Goal: Participate in discussion

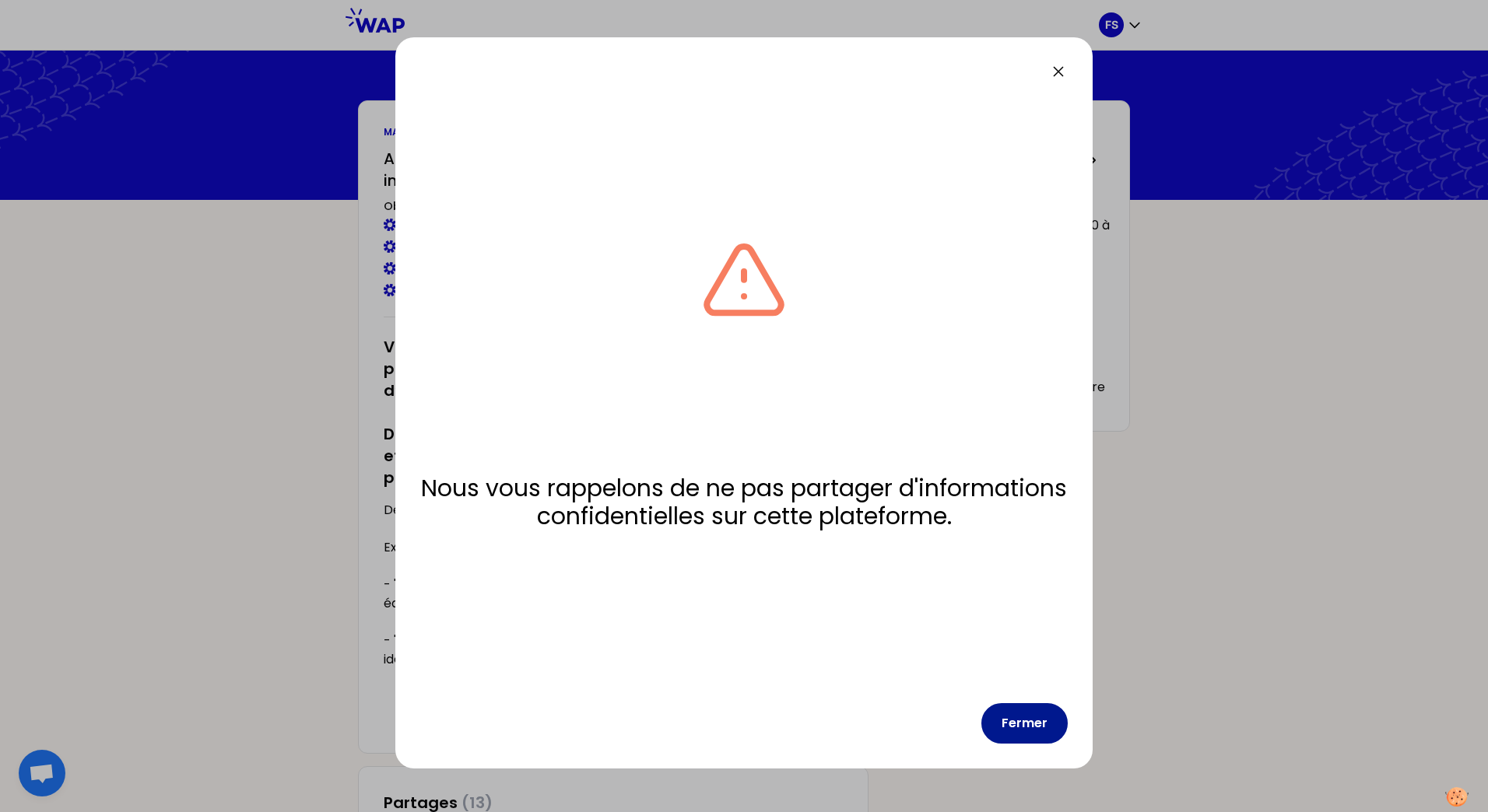
click at [1027, 728] on button "Fermer" at bounding box center [1024, 723] width 87 height 40
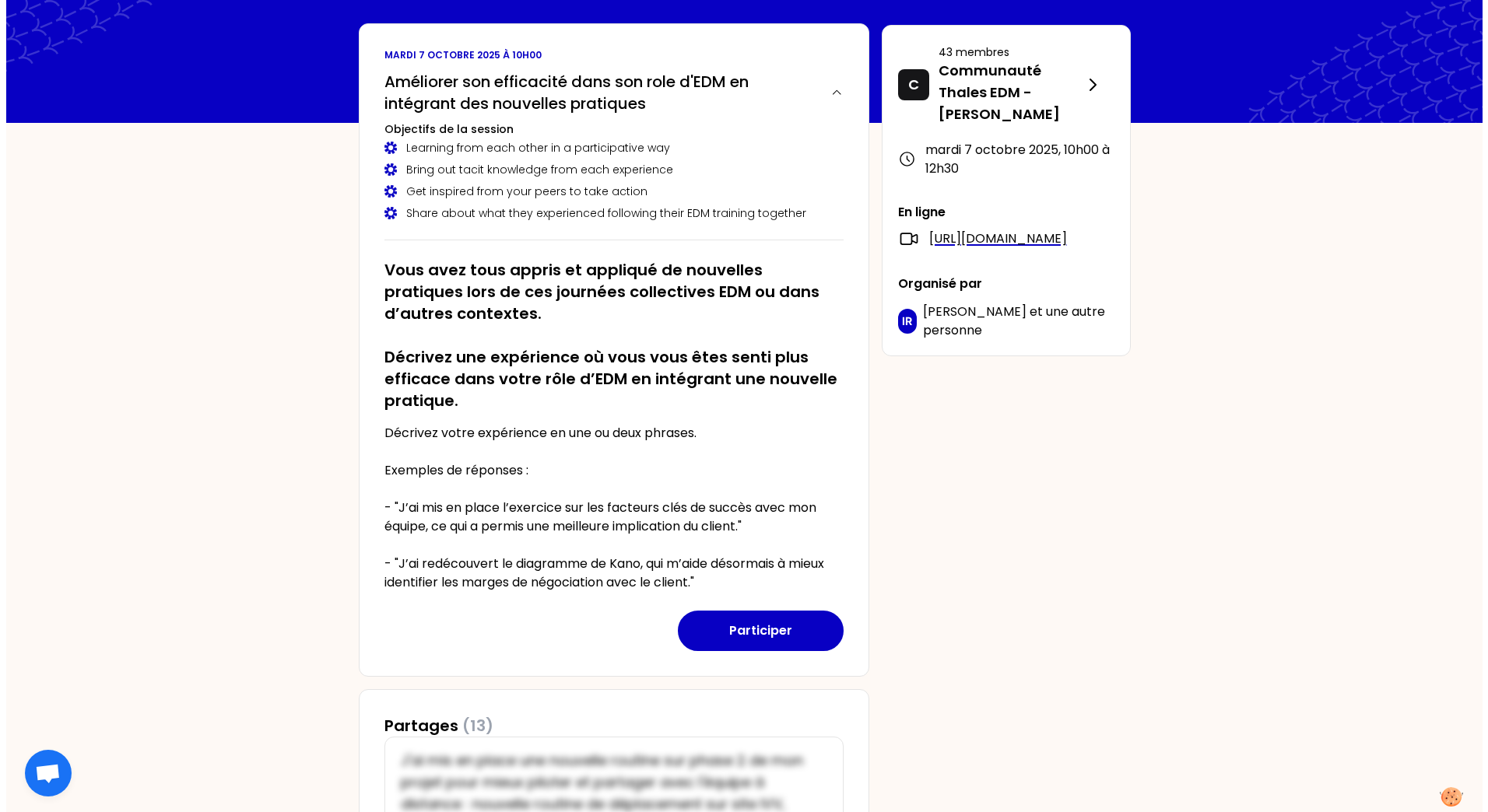
scroll to position [103, 0]
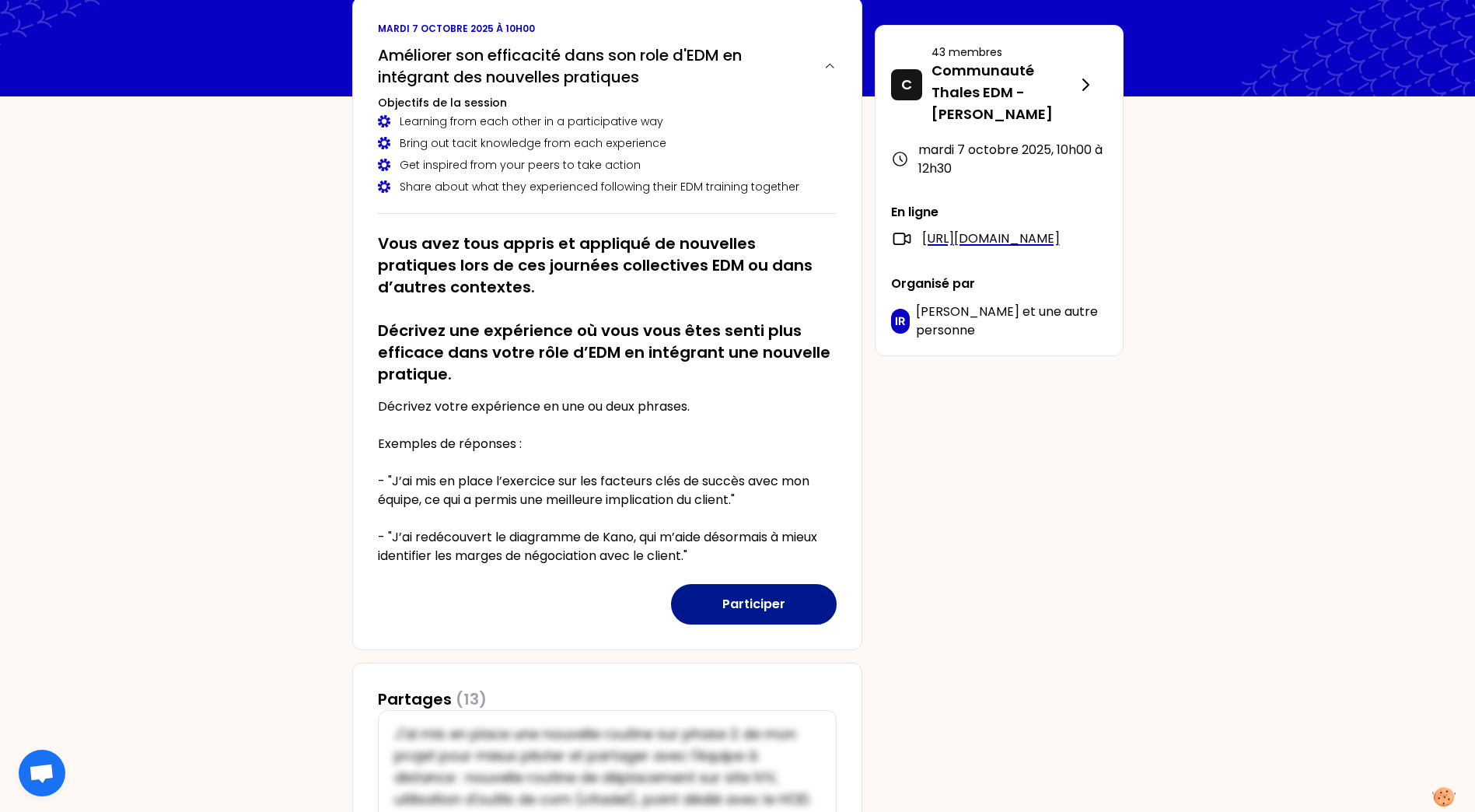
click at [725, 594] on button "Participer" at bounding box center [754, 603] width 166 height 40
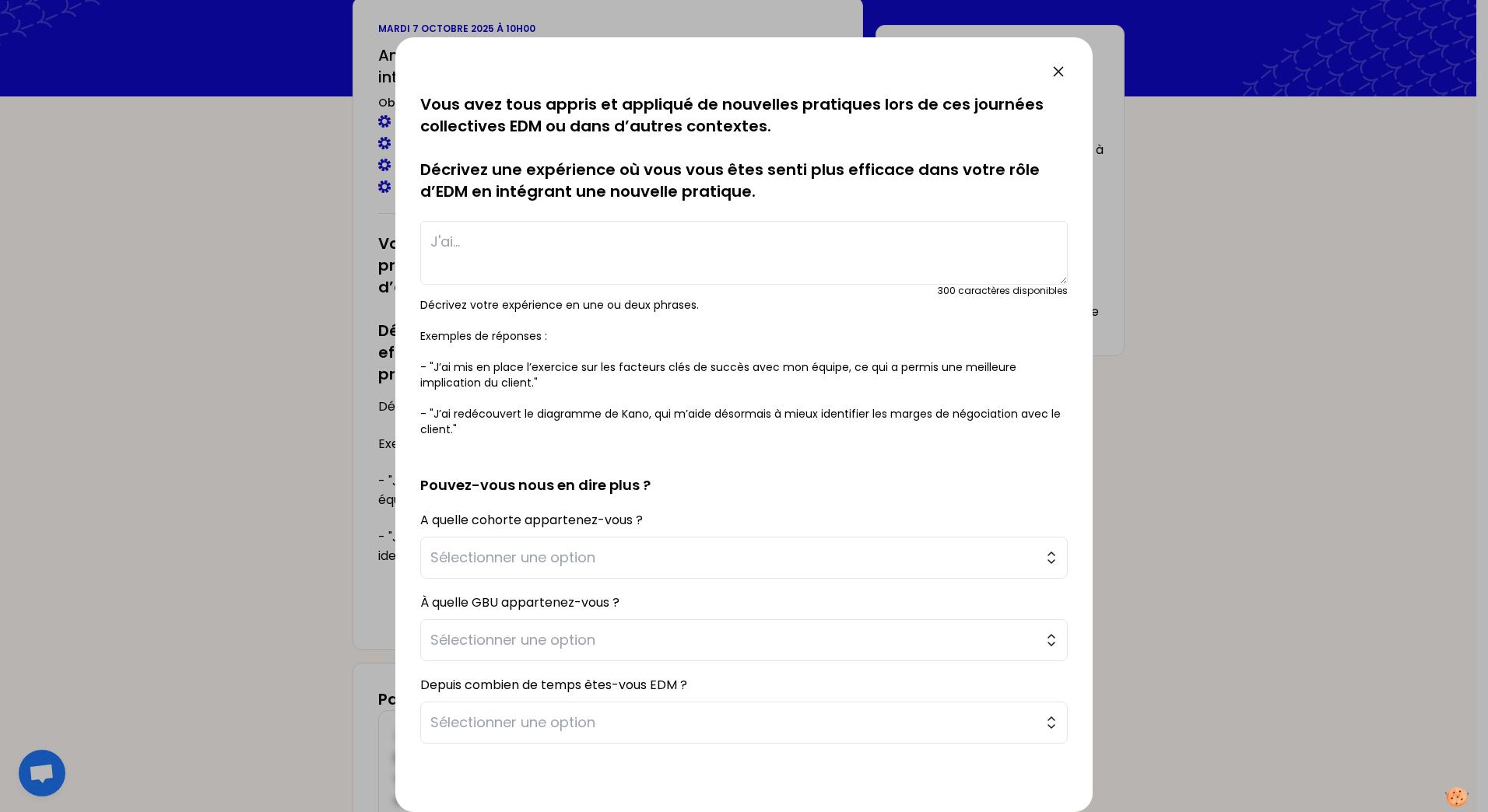
paste textarea "Maintenir l'équipe focalisée vers la recherche des solutions/hypothèses/context…"
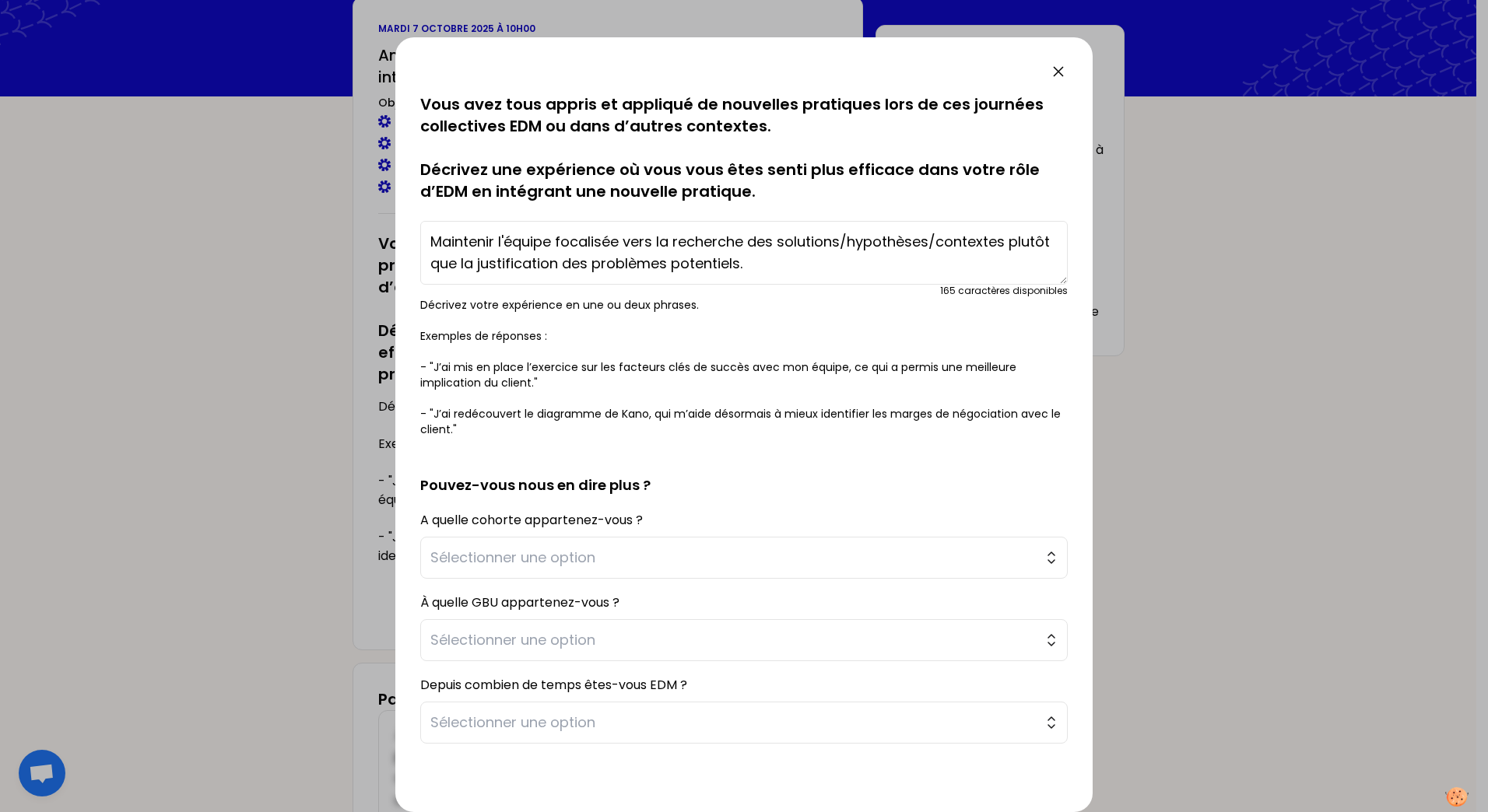
drag, startPoint x: 498, startPoint y: 244, endPoint x: 401, endPoint y: 241, distance: 97.0
click at [401, 241] on div "sauvegardé Vous avez tous appris et appliqué de nouvelles pratiques lors de ces…" at bounding box center [744, 425] width 697 height 775
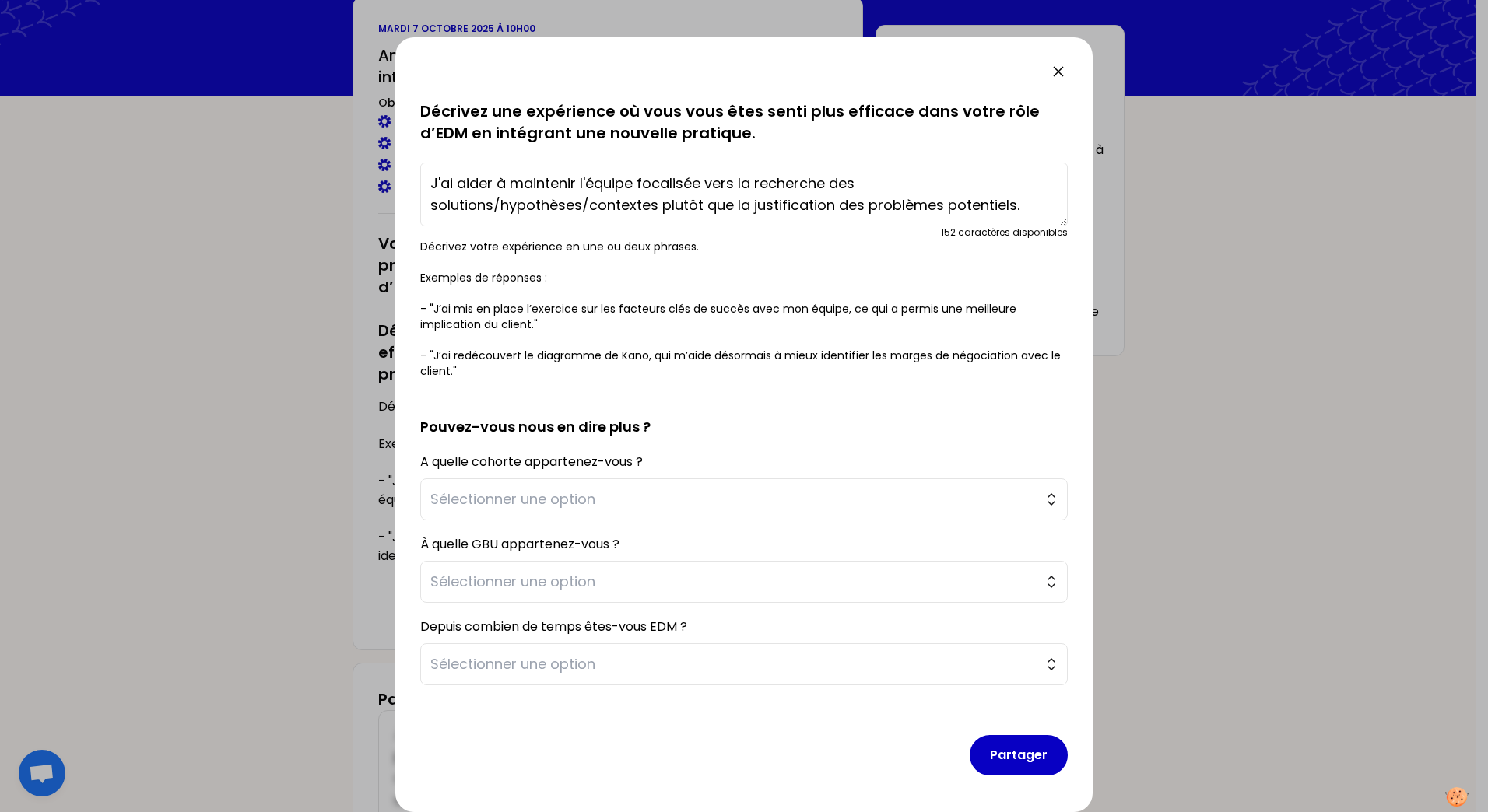
scroll to position [59, 0]
type textarea "J'ai aider à maintenir l'équipe focalisée vers la recherche des solutions/hypot…"
click at [1018, 752] on button "Partager" at bounding box center [1018, 753] width 98 height 40
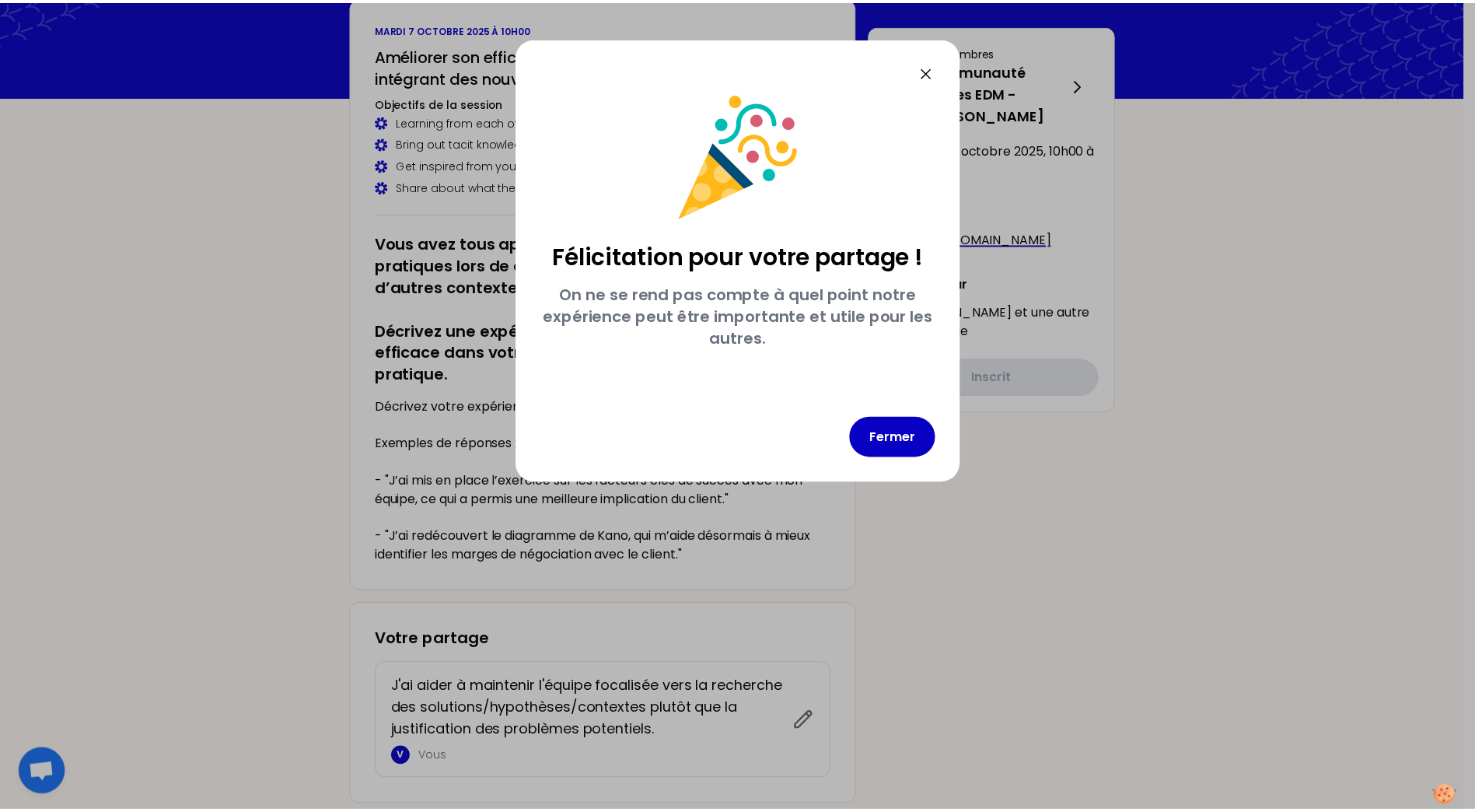
scroll to position [0, 0]
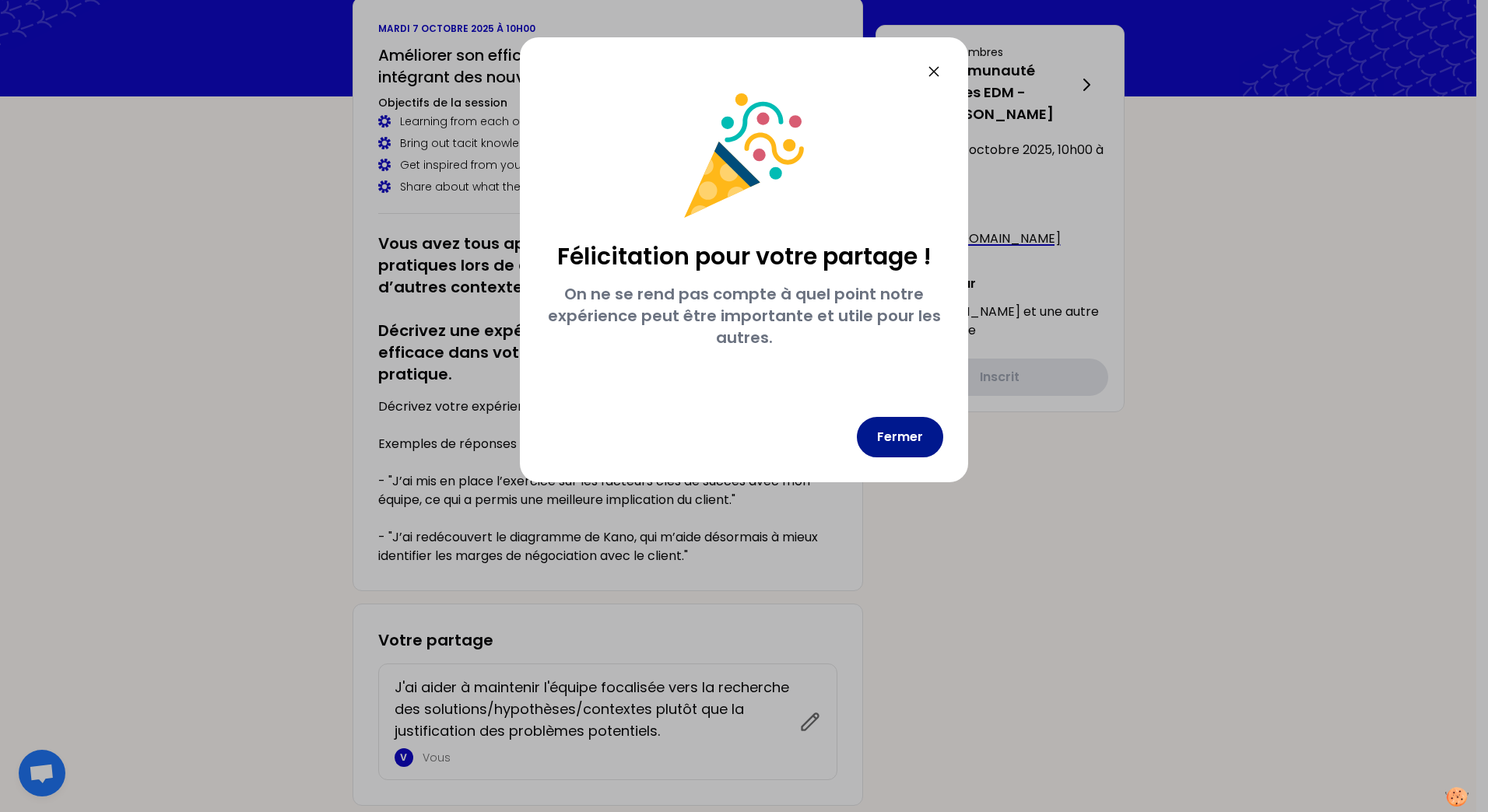
click at [904, 420] on button "Fermer" at bounding box center [899, 437] width 87 height 40
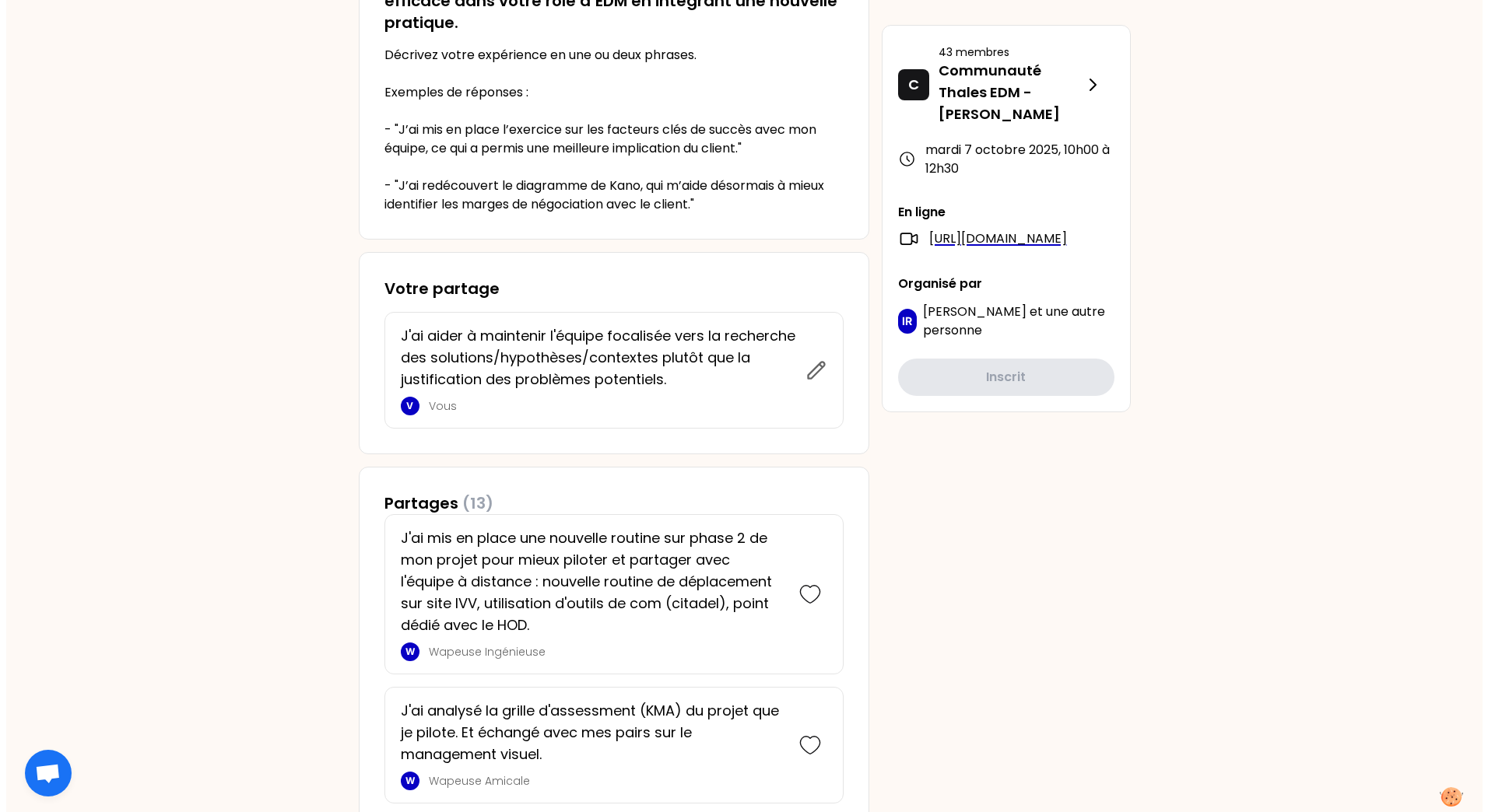
scroll to position [467, 0]
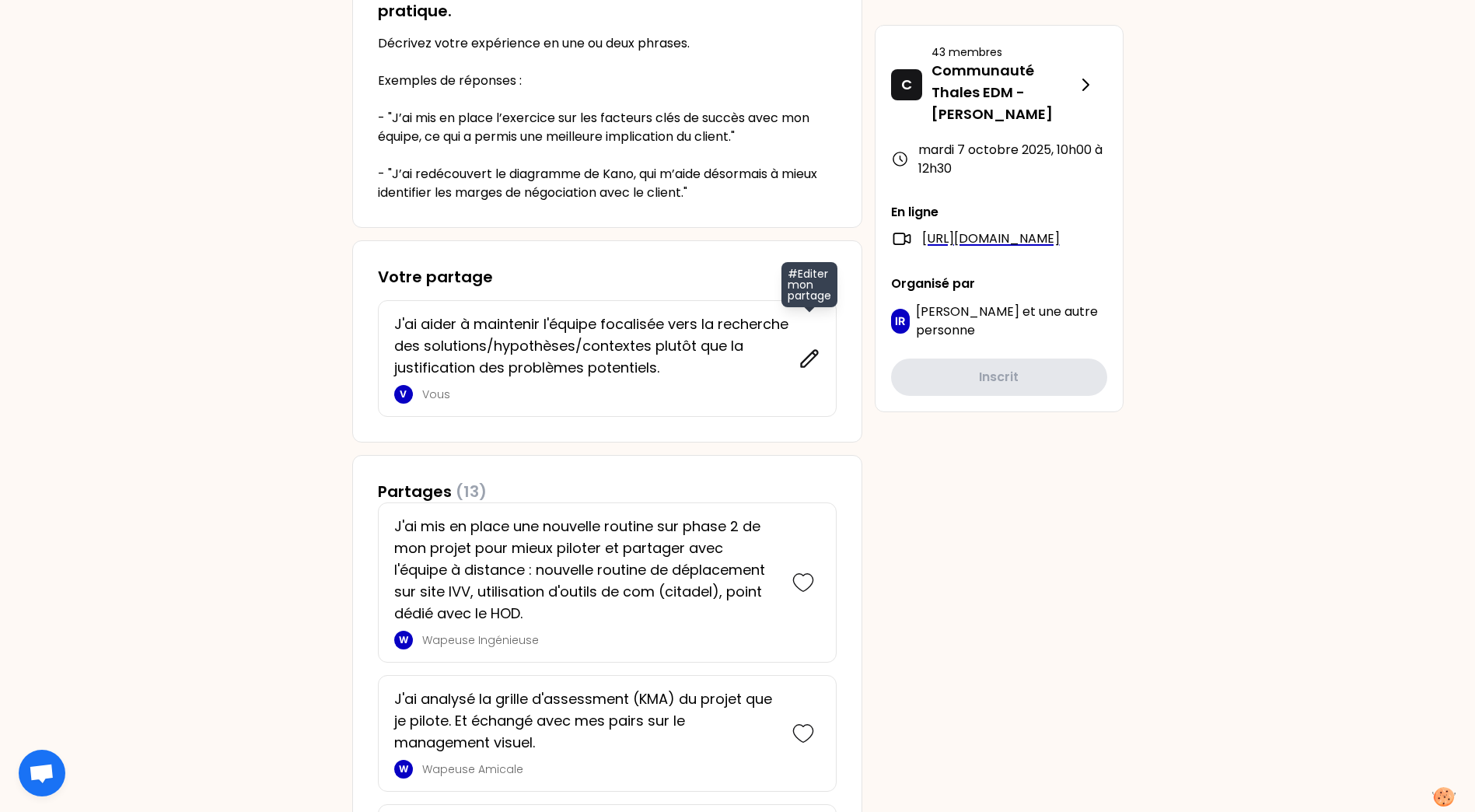
click at [804, 357] on icon at bounding box center [809, 358] width 21 height 21
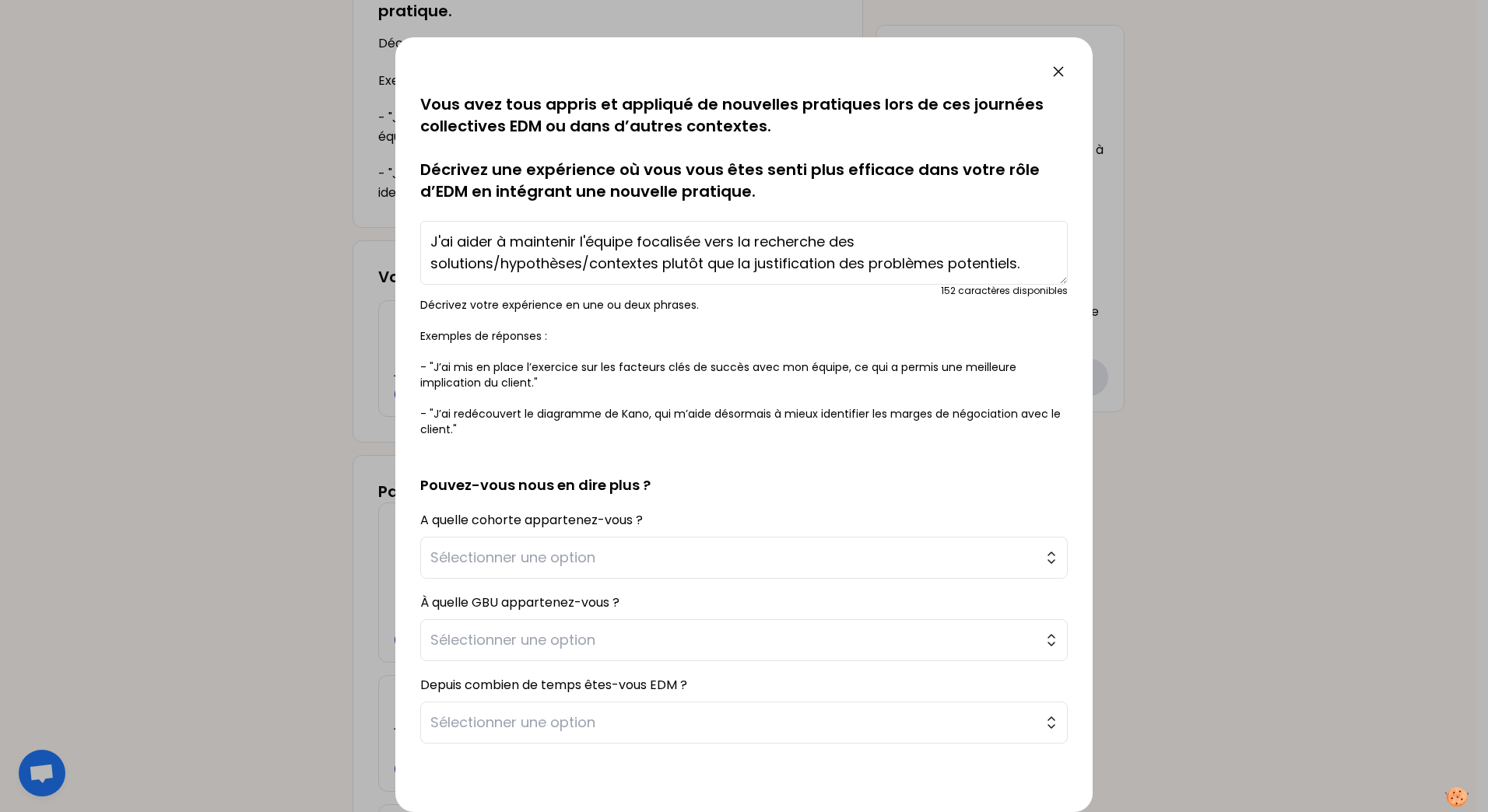
drag, startPoint x: 493, startPoint y: 246, endPoint x: 480, endPoint y: 250, distance: 13.6
click at [480, 250] on textarea "J'ai aider à maintenir l'équipe focalisée vers la recherche des solutions/hypot…" at bounding box center [744, 252] width 648 height 63
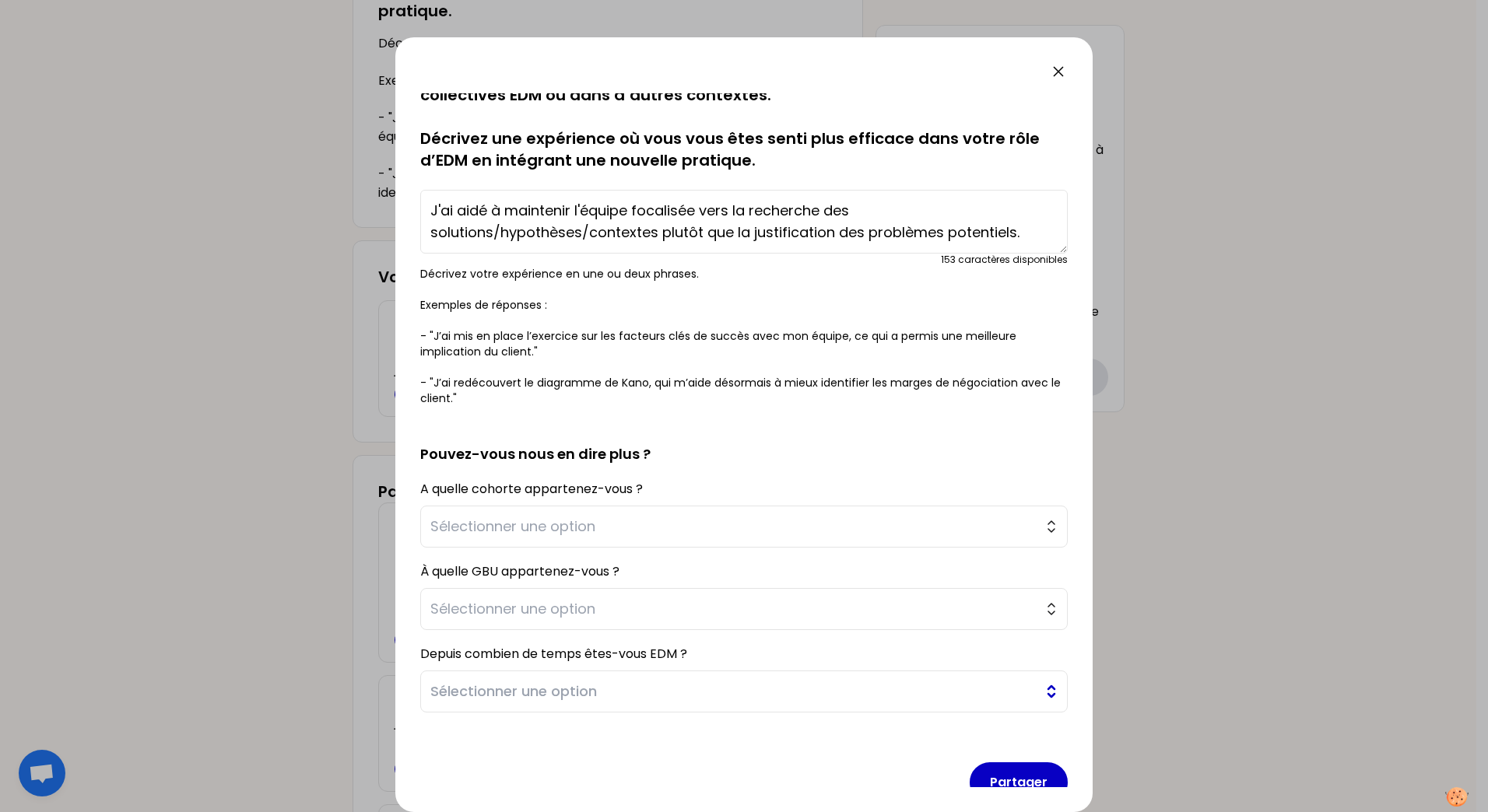
scroll to position [59, 0]
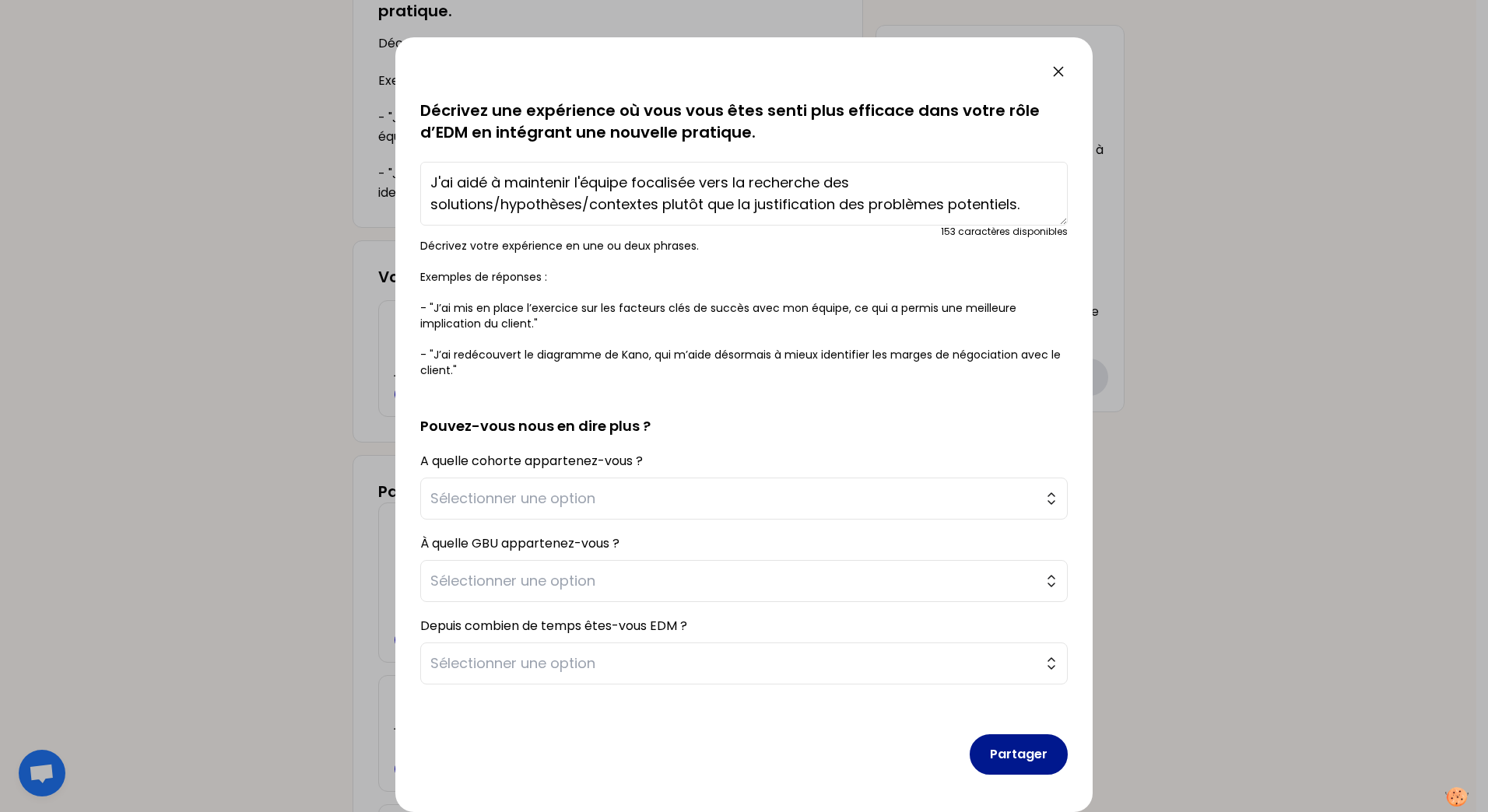
type textarea "J'ai aidé à maintenir l'équipe focalisée vers la recherche des solutions/hypoth…"
click at [989, 751] on button "Partager" at bounding box center [1018, 753] width 98 height 40
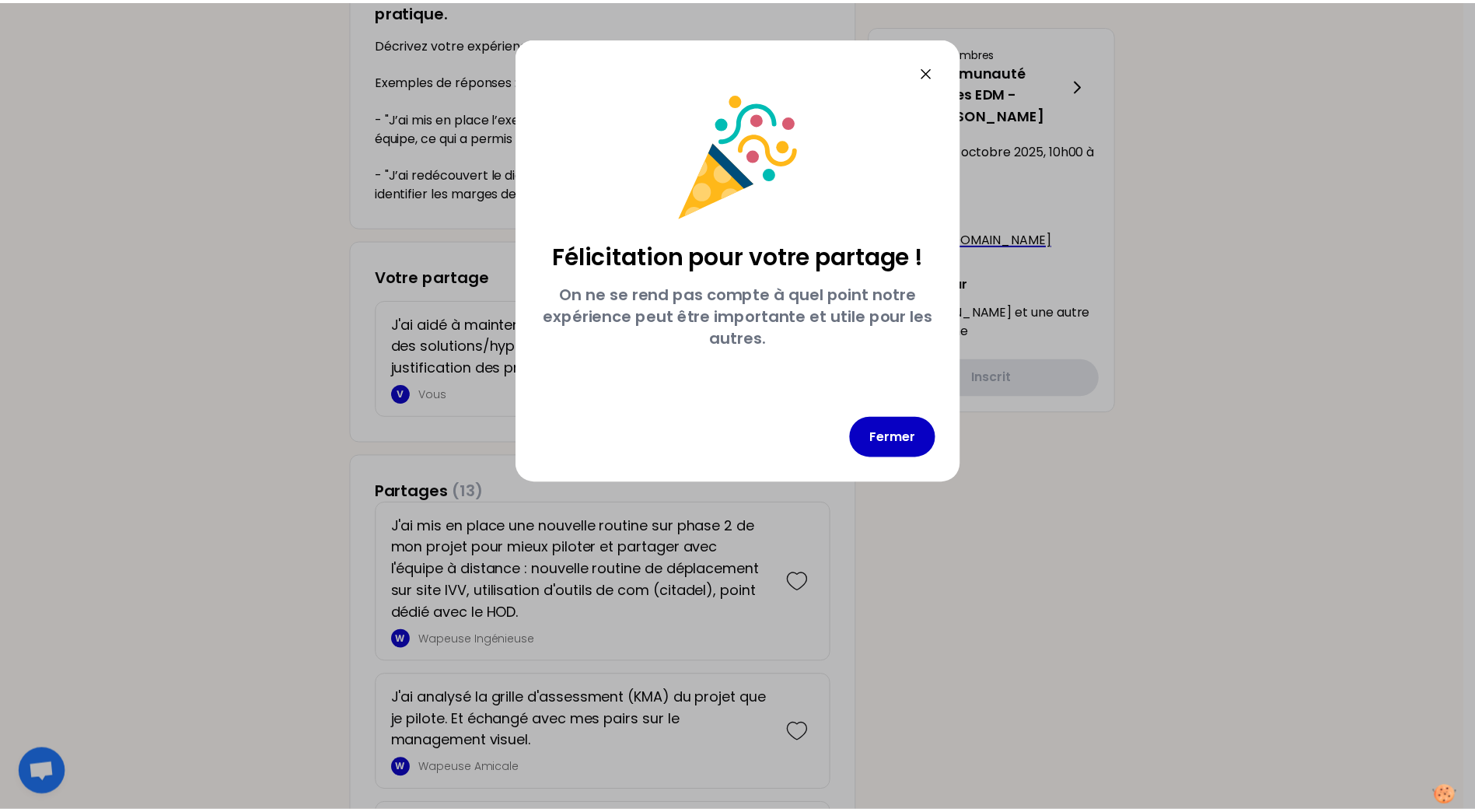
scroll to position [0, 0]
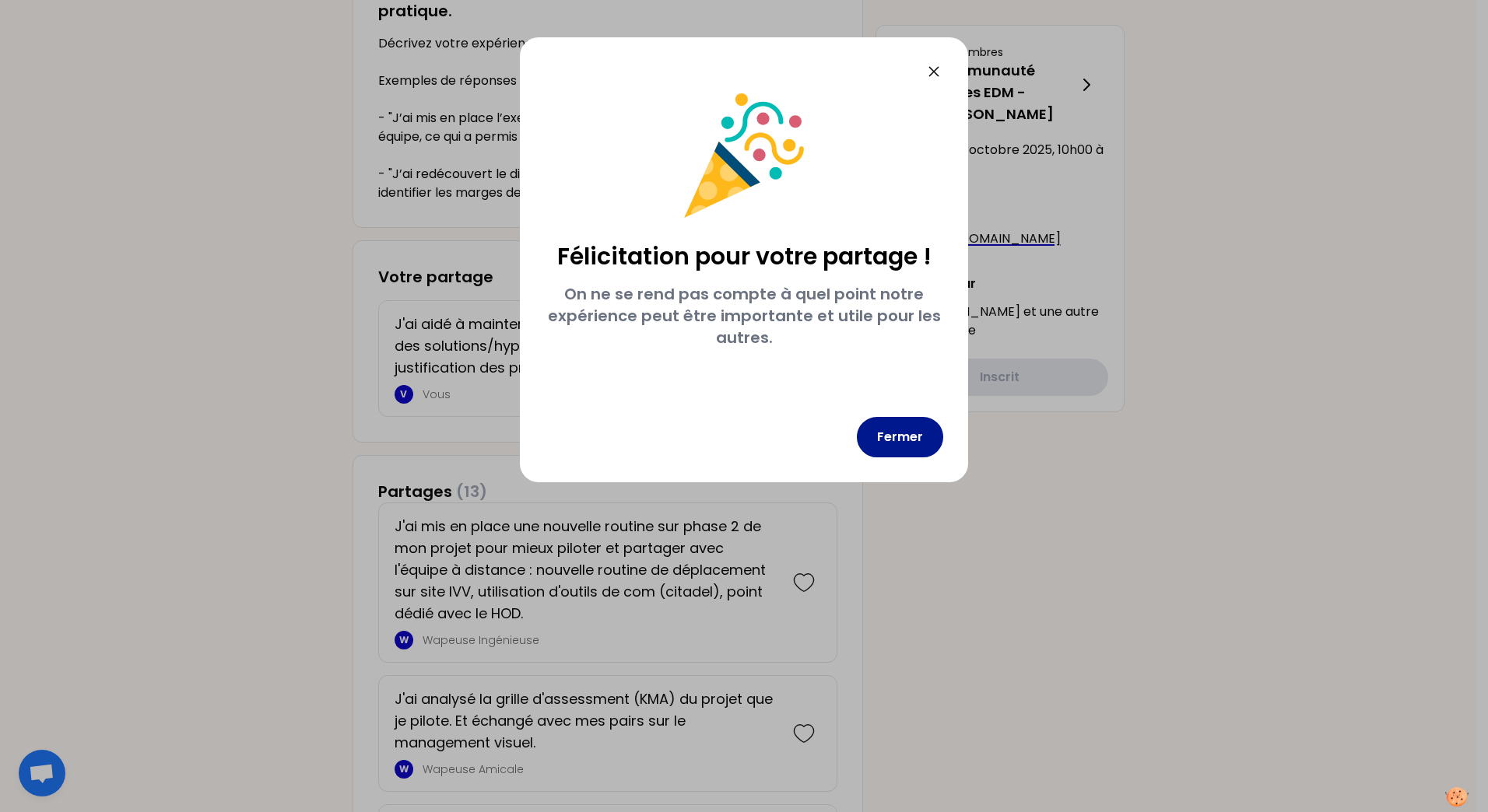
click at [916, 441] on button "Fermer" at bounding box center [899, 437] width 87 height 40
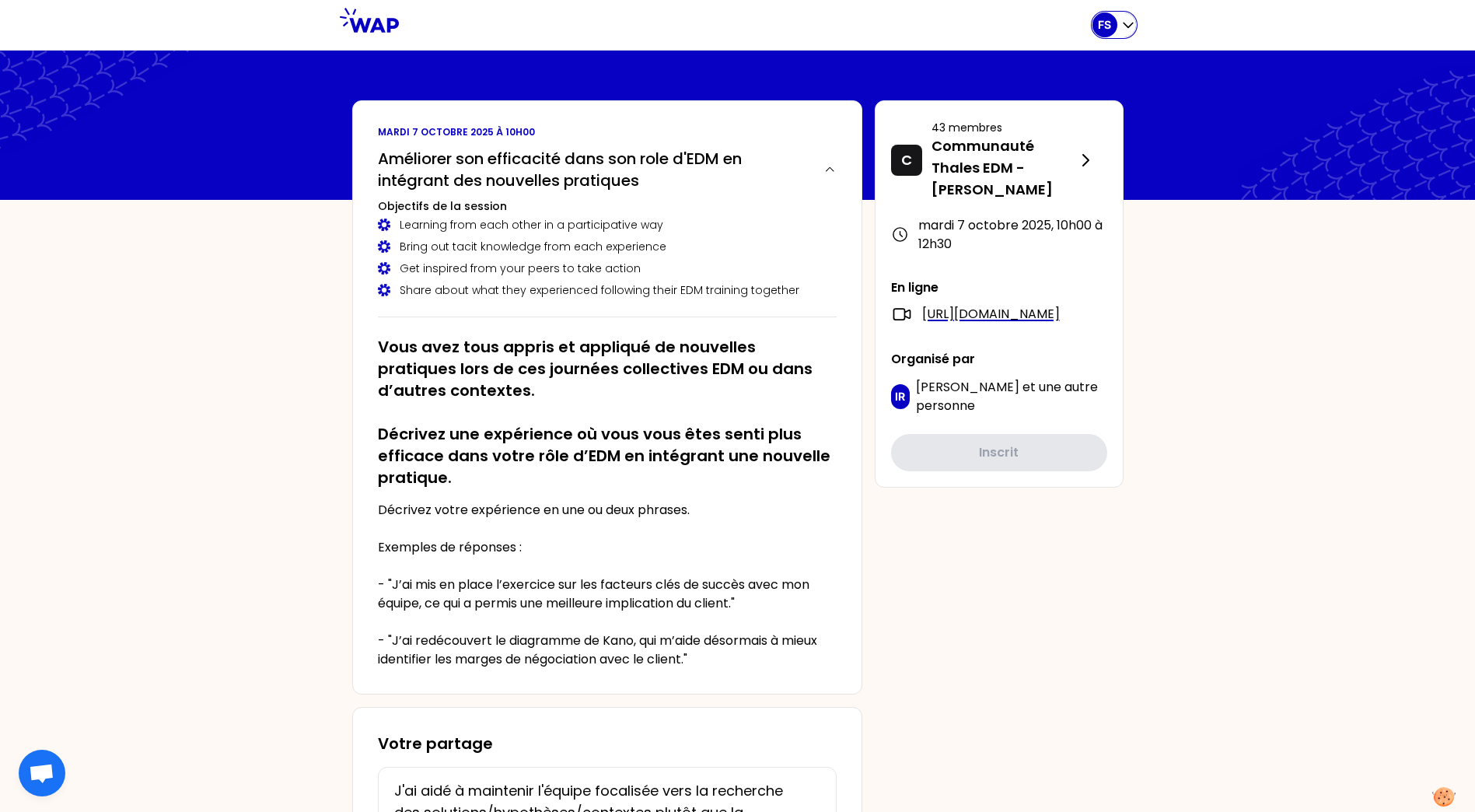
click at [1124, 23] on icon "button" at bounding box center [1129, 25] width 9 height 5
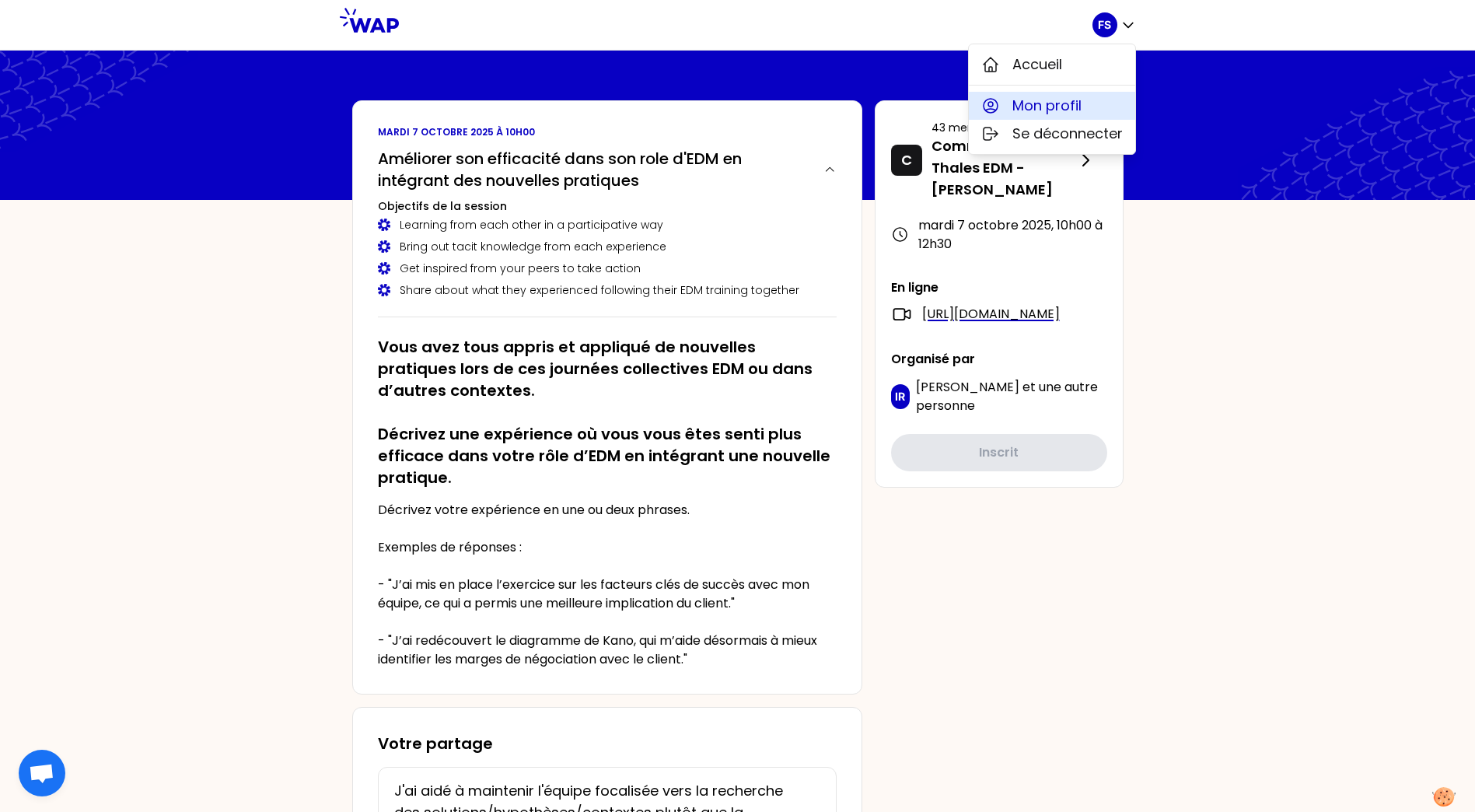
click at [1049, 113] on span "Mon profil" at bounding box center [1047, 105] width 69 height 21
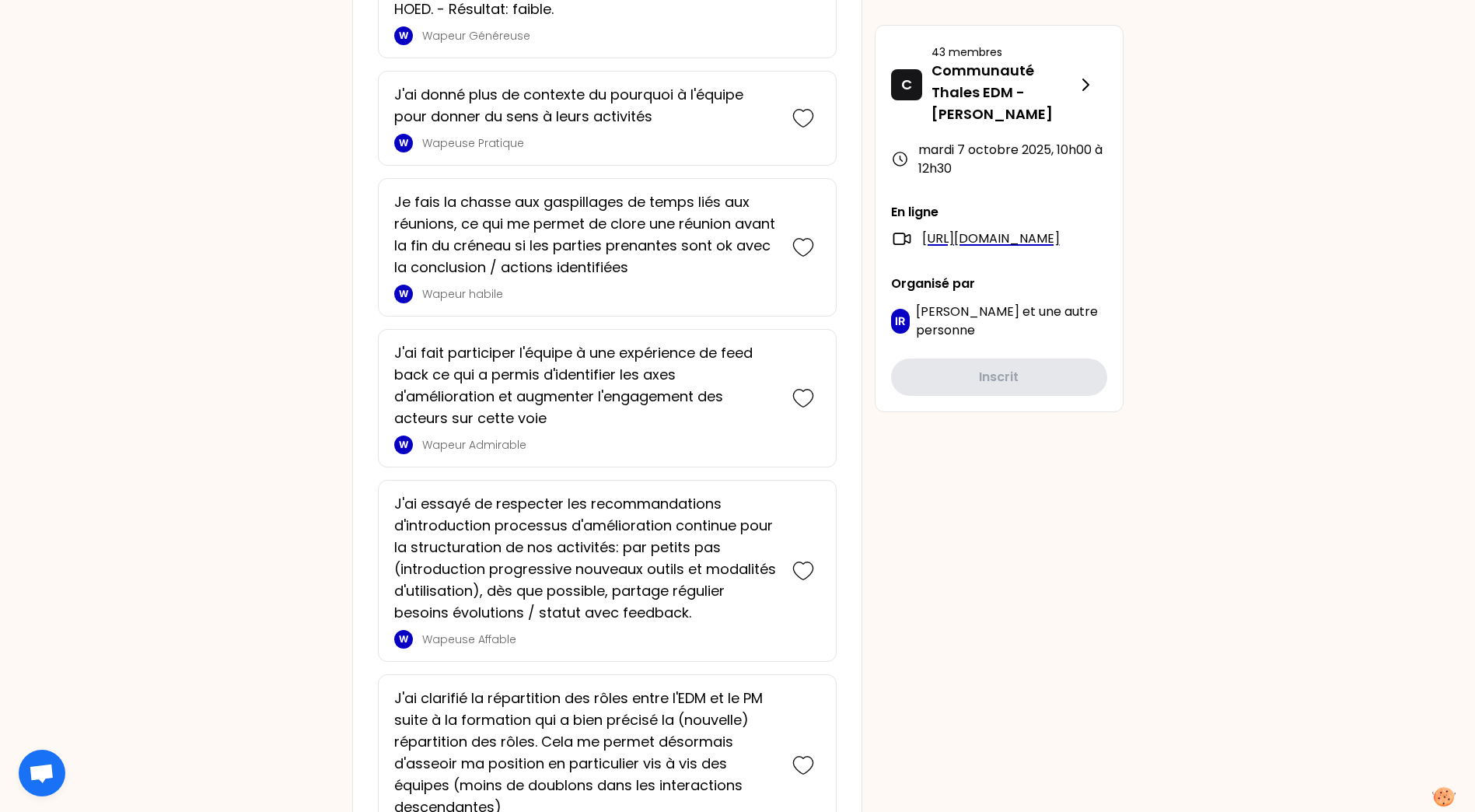
scroll to position [2721, 0]
